Goal: Navigation & Orientation: Find specific page/section

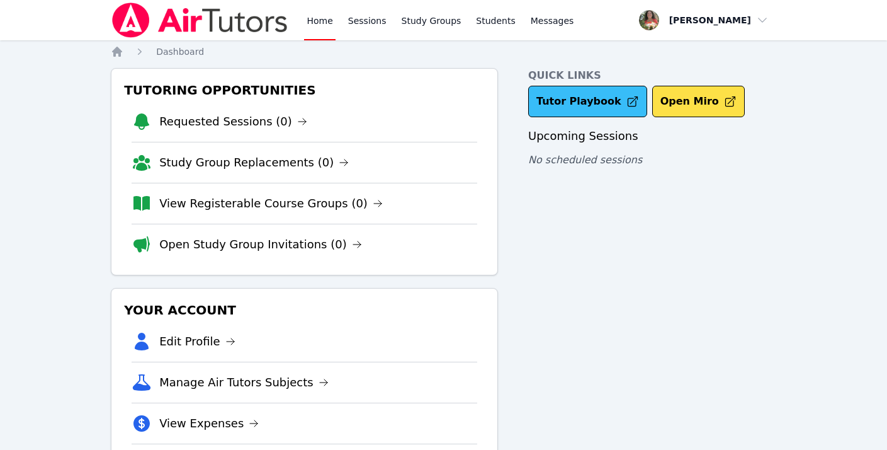
click at [584, 99] on link "Tutor Playbook" at bounding box center [587, 101] width 119 height 31
